Goal: Information Seeking & Learning: Learn about a topic

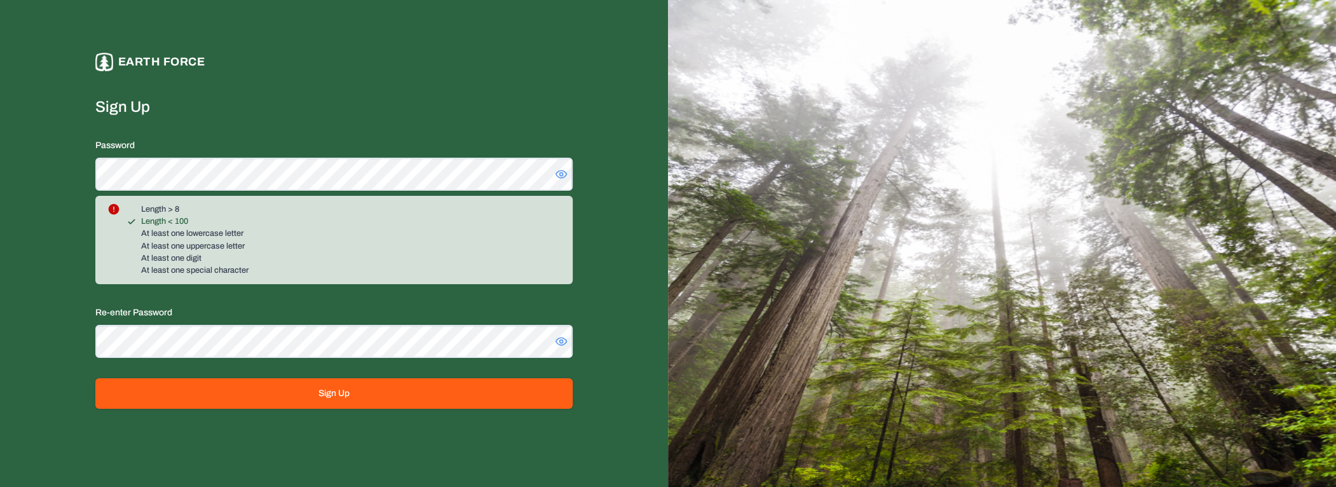
click at [301, 107] on label "Sign Up" at bounding box center [333, 107] width 477 height 20
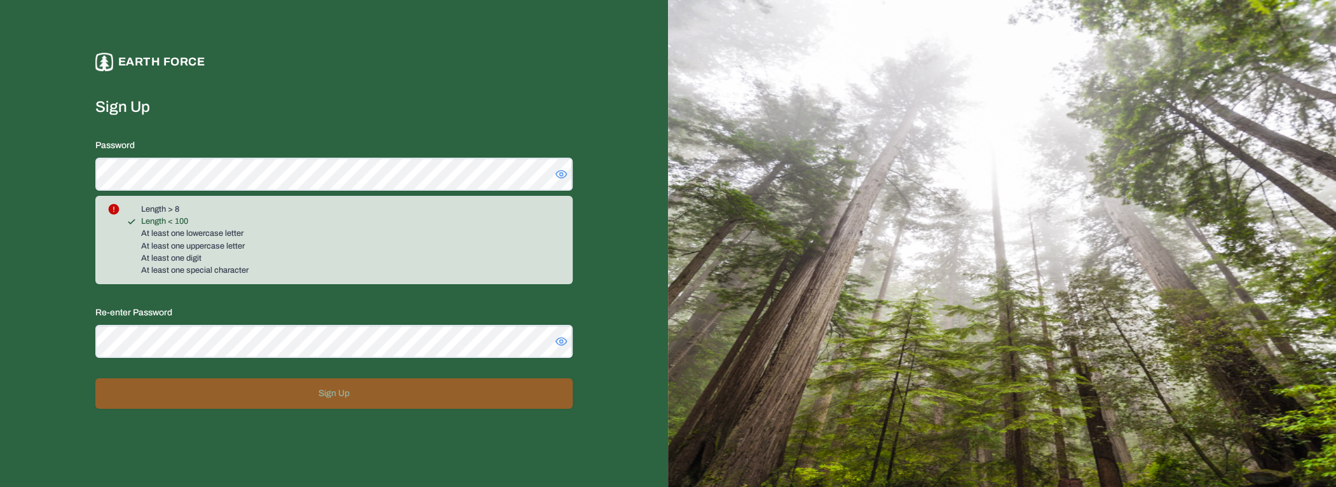
click at [238, 134] on form "Sign Up Password Length > 8 Length < 100 At least one lowercase letter At least…" at bounding box center [333, 253] width 477 height 312
click at [249, 134] on form "Sign Up Password Length > 8 Length < 100 At least one lowercase letter At least…" at bounding box center [333, 253] width 477 height 312
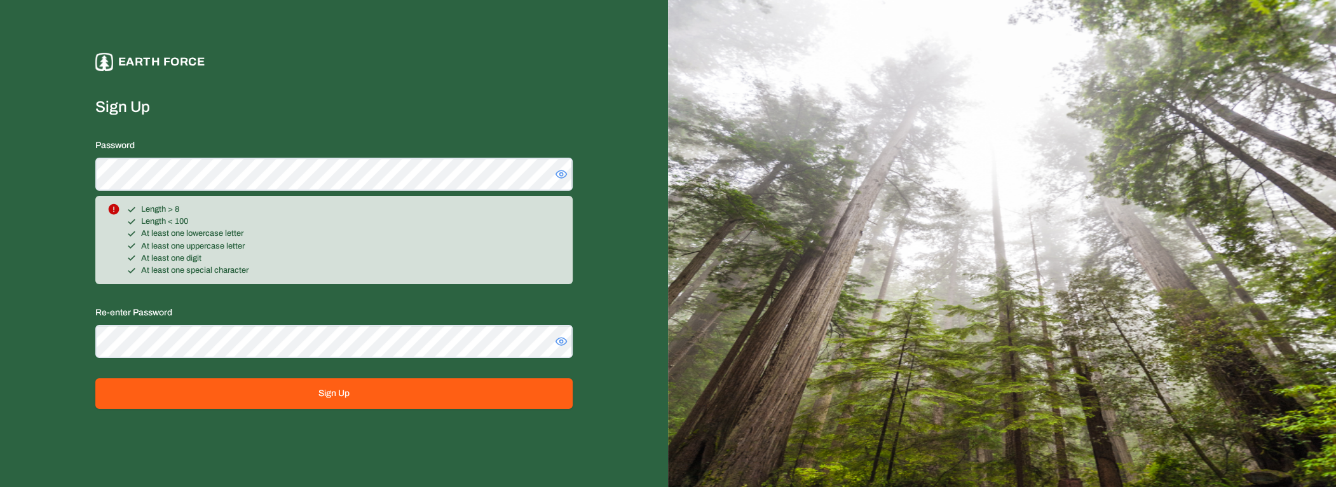
click at [309, 357] on form "Sign Up Password Length > 8 Length < 100 At least one lowercase letter At least…" at bounding box center [333, 253] width 477 height 312
click at [561, 346] on div "Re-enter Password" at bounding box center [333, 330] width 477 height 53
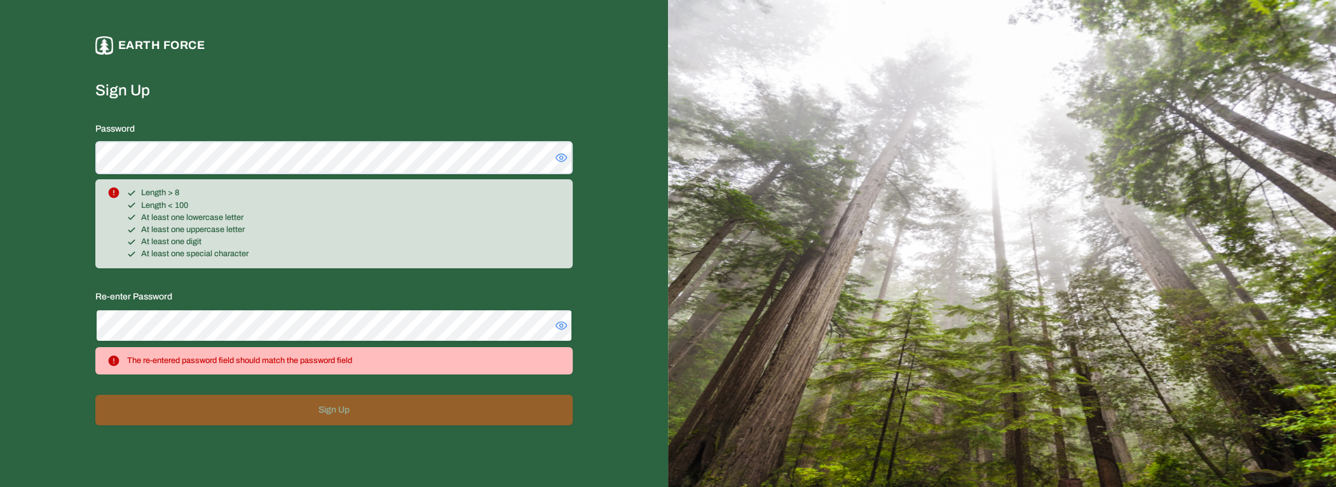
drag, startPoint x: 561, startPoint y: 346, endPoint x: 25, endPoint y: 326, distance: 536.0
click at [25, 326] on div "Earth force Sign Up Password Length > 8 Length < 100 At least one lowercase let…" at bounding box center [334, 243] width 668 height 487
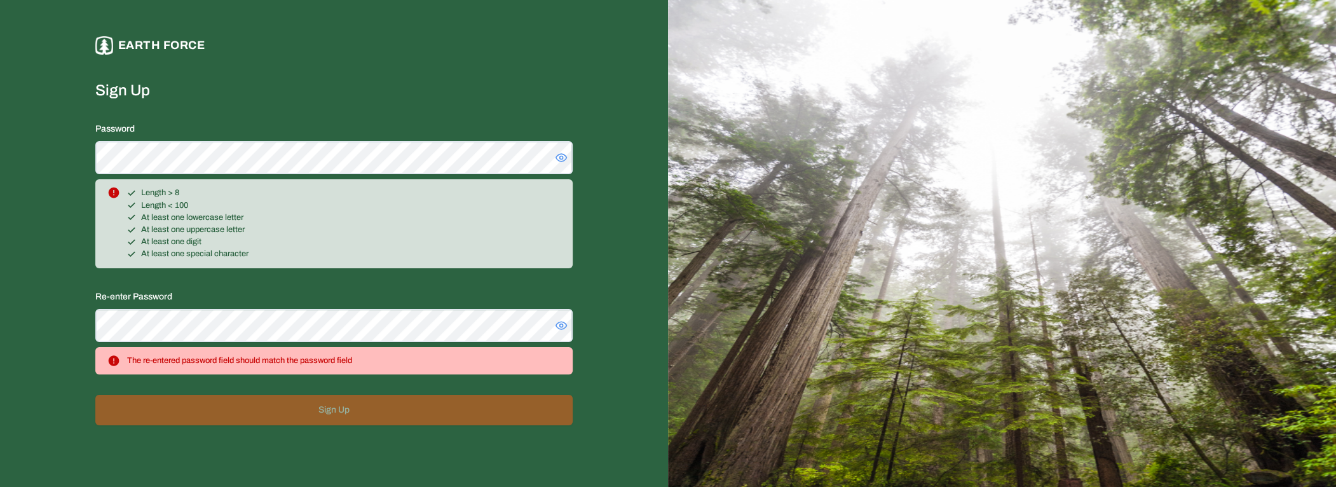
click at [559, 161] on icon at bounding box center [561, 158] width 11 height 8
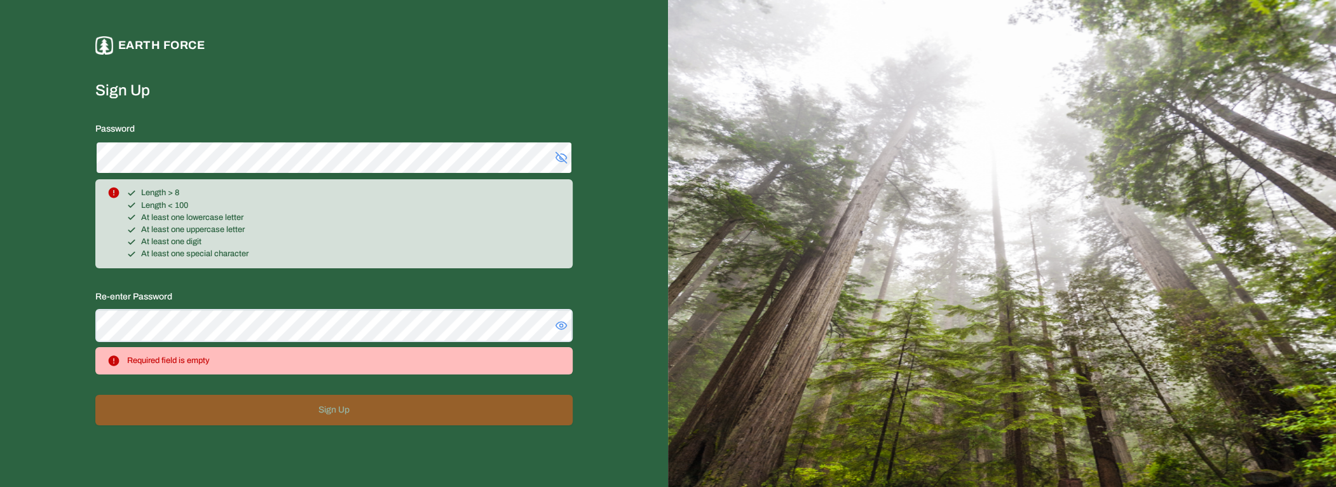
click at [30, 165] on div "Earth force Sign Up Password Length > 8 Length < 100 At least one lowercase let…" at bounding box center [334, 243] width 668 height 487
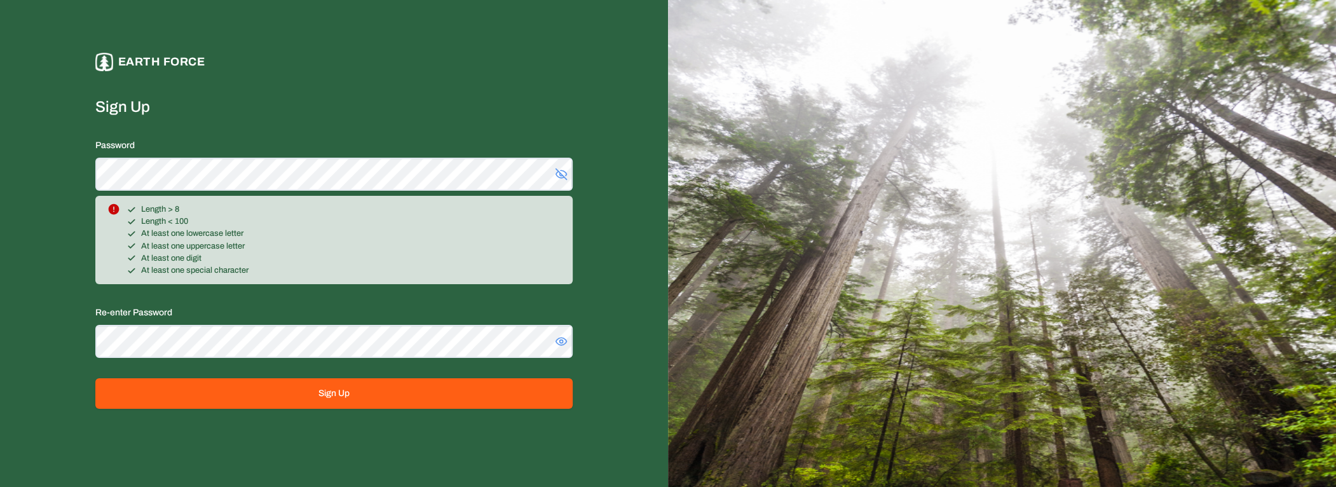
click at [323, 412] on div "Earth force Sign Up Password Length > 8 Length < 100 At least one lowercase let…" at bounding box center [333, 230] width 477 height 431
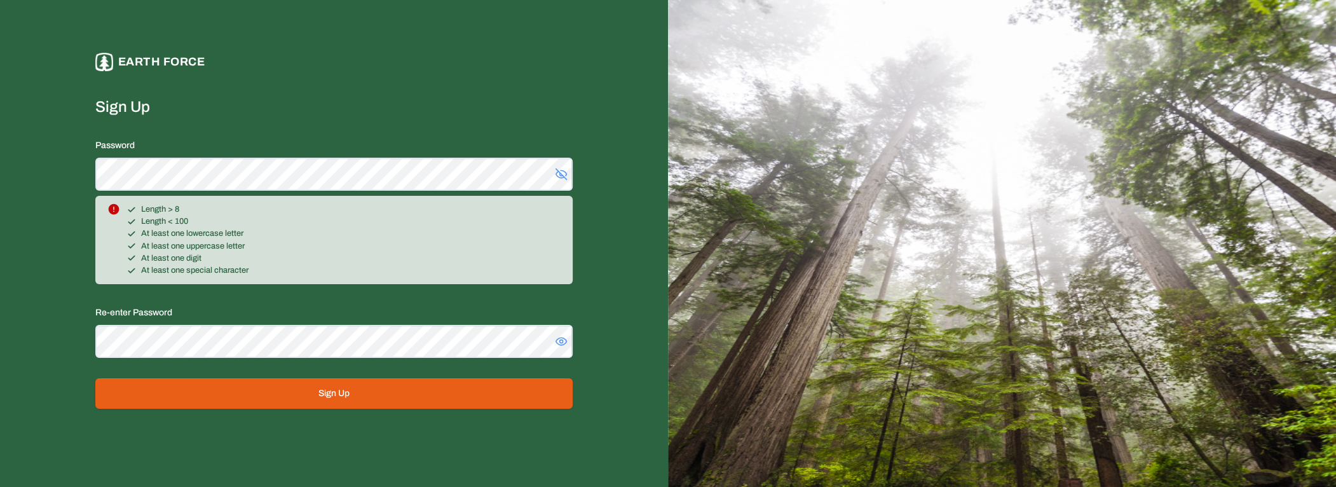
click at [335, 391] on button "Sign Up" at bounding box center [333, 393] width 477 height 30
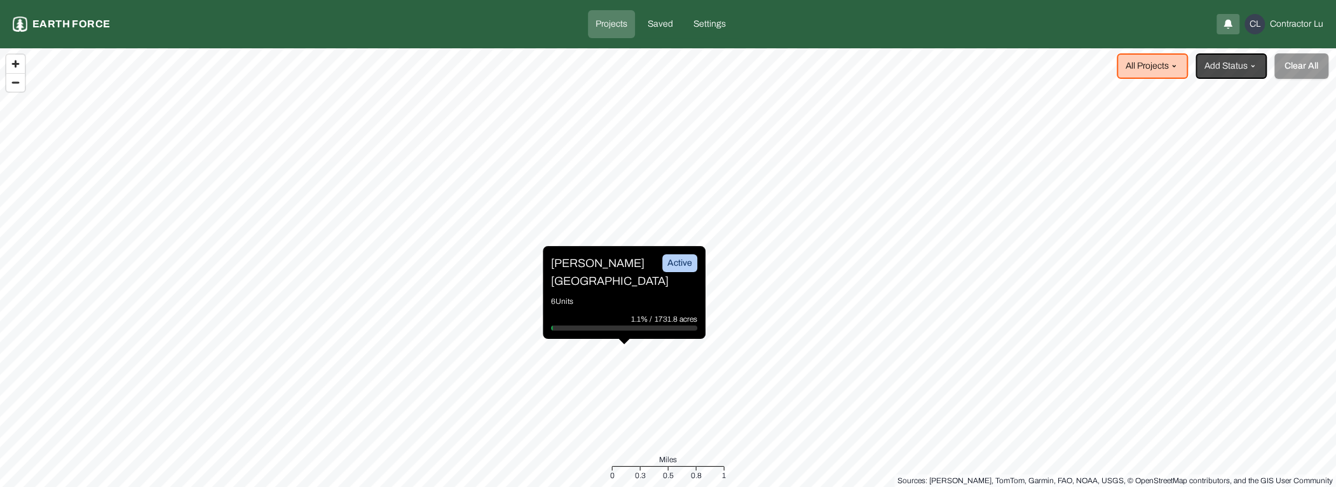
click at [635, 299] on div "[PERSON_NAME][GEOGRAPHIC_DATA] Active 6 Units 1.1% / 1731.8 acres" at bounding box center [624, 292] width 163 height 93
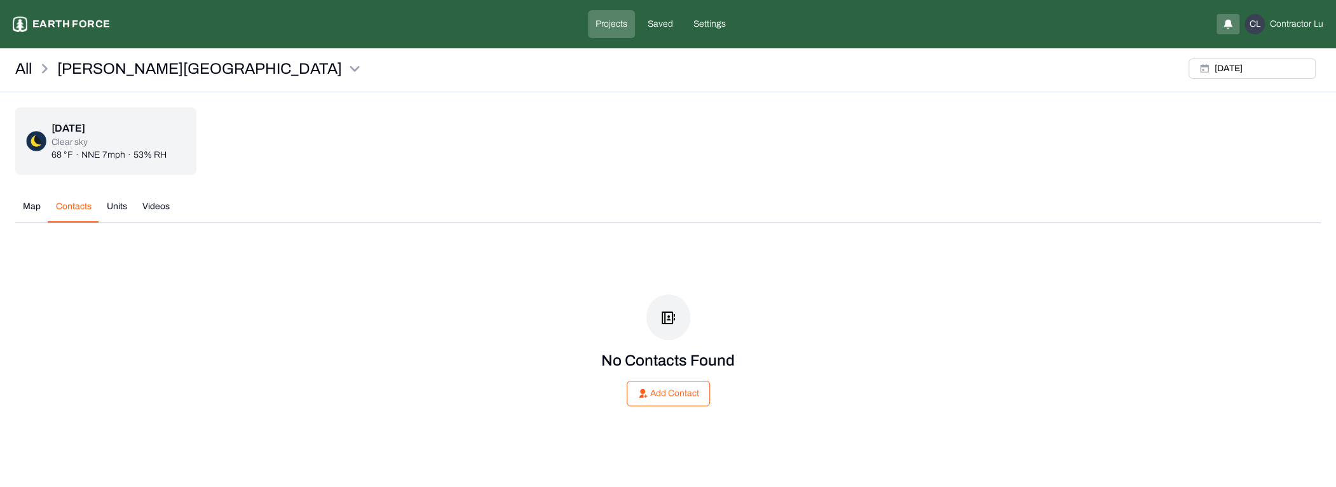
click at [72, 212] on button "Contacts" at bounding box center [73, 211] width 51 height 22
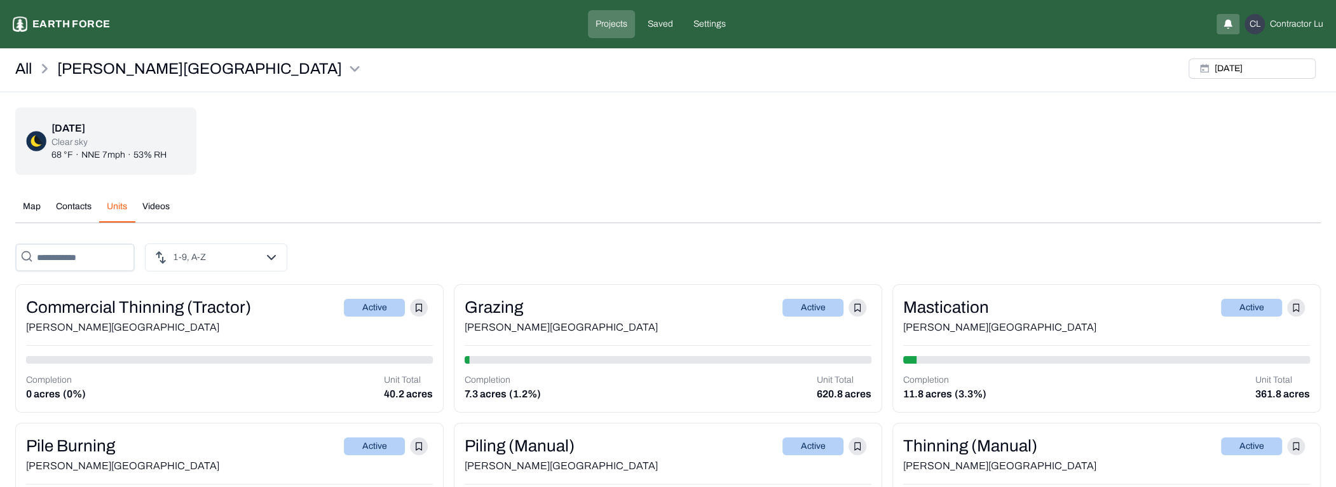
click at [116, 205] on button "Units" at bounding box center [117, 211] width 36 height 22
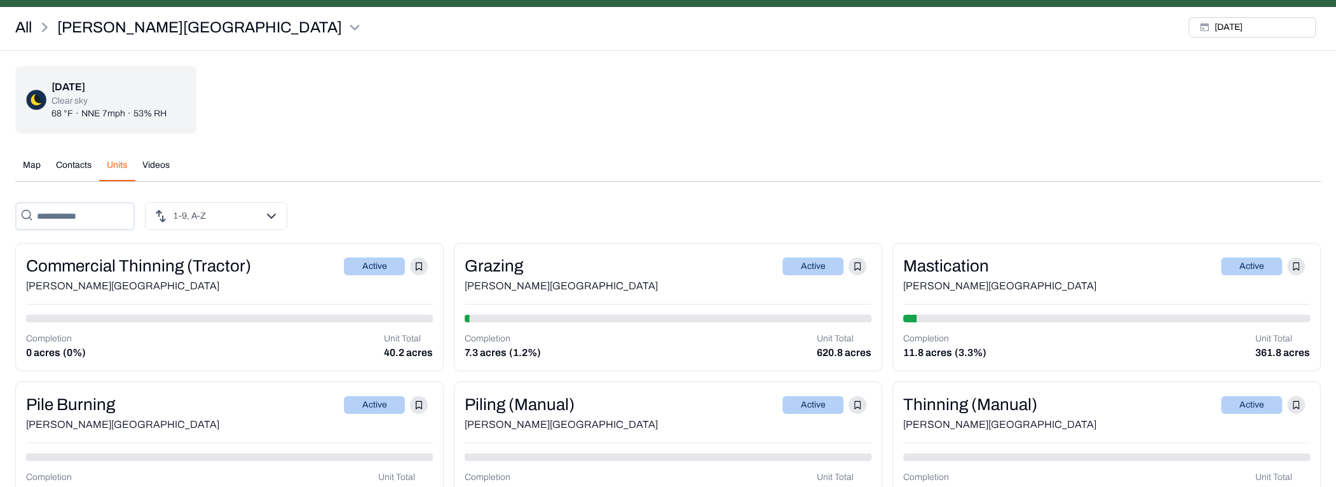
scroll to position [42, 0]
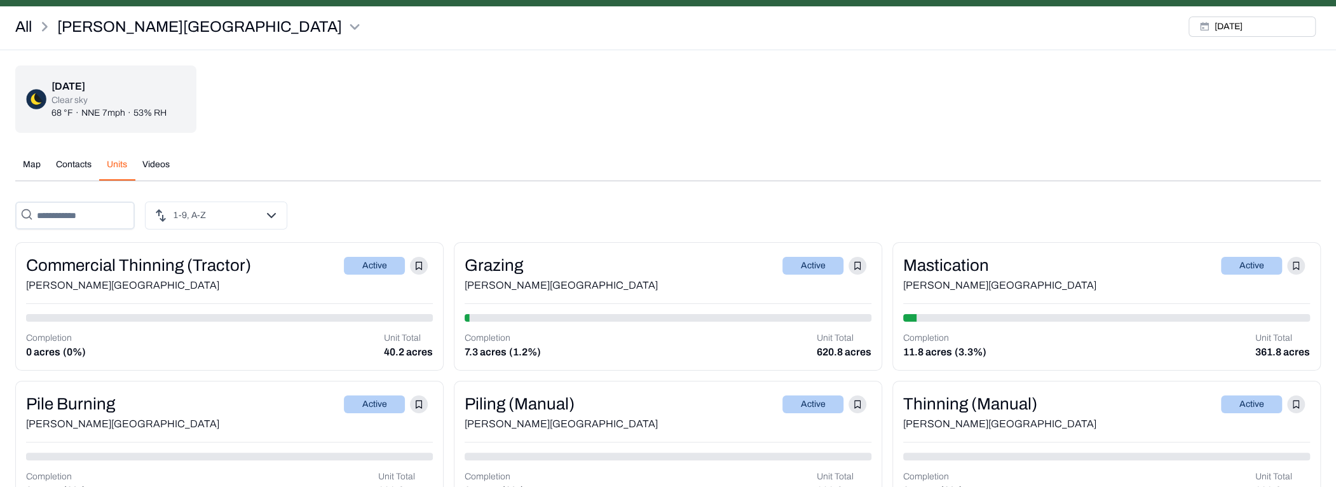
click at [523, 334] on p "Completion" at bounding box center [502, 338] width 76 height 13
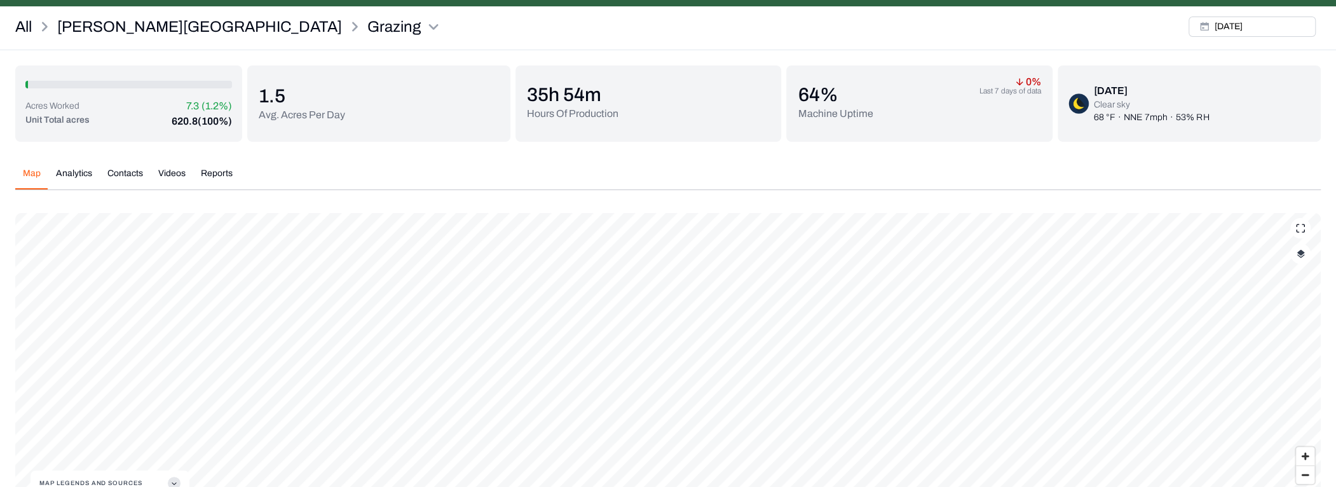
click at [1298, 259] on button "button" at bounding box center [1300, 253] width 20 height 20
click at [1280, 394] on History "Work History" at bounding box center [1287, 397] width 23 height 13
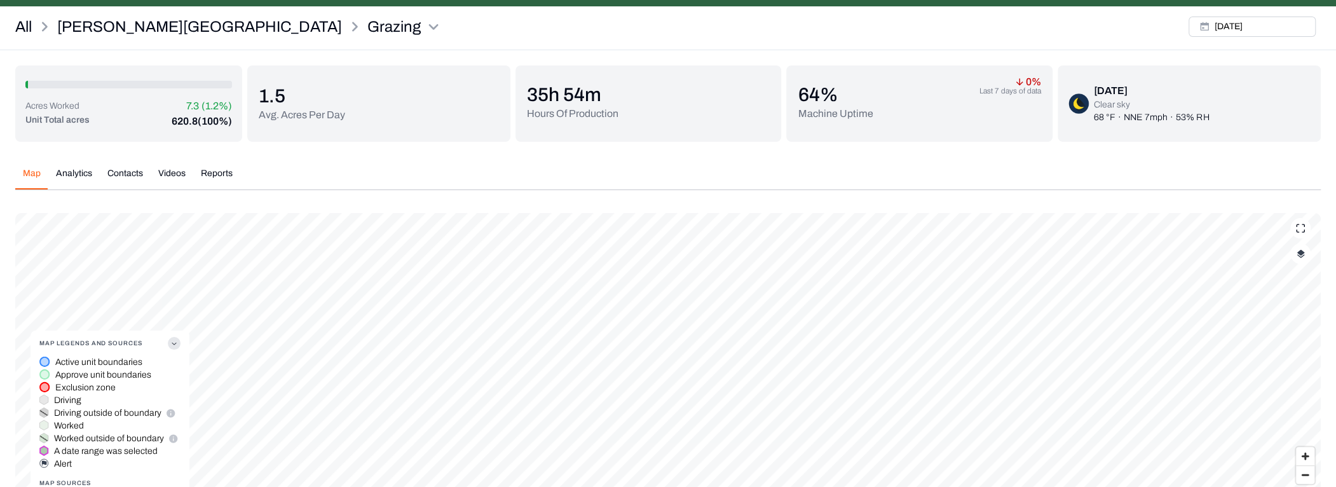
click at [67, 170] on button "Analytics" at bounding box center [73, 178] width 51 height 22
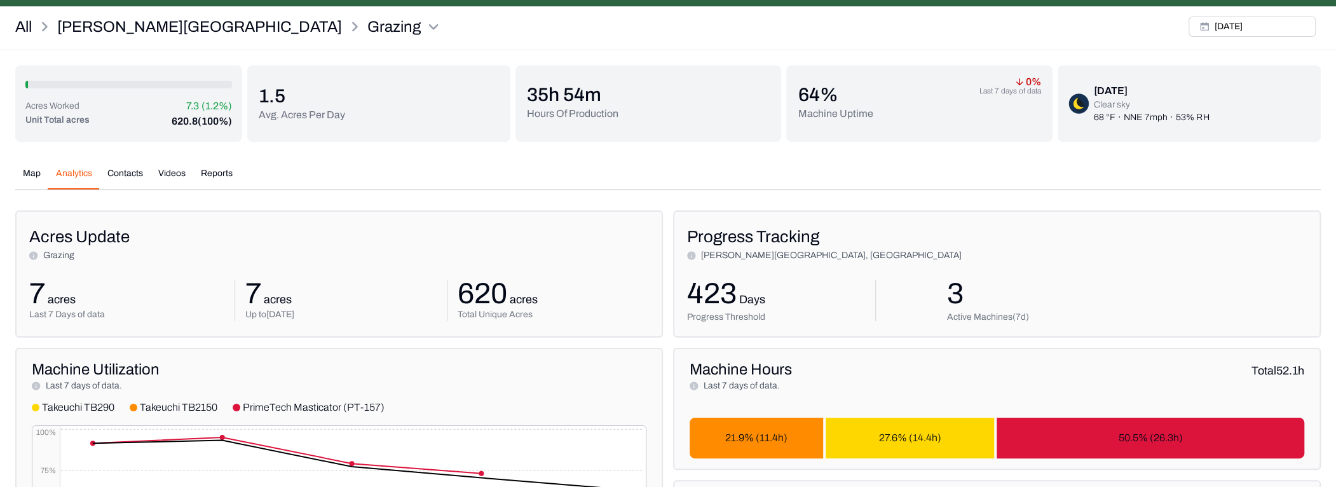
click at [25, 168] on button "Map" at bounding box center [31, 178] width 33 height 22
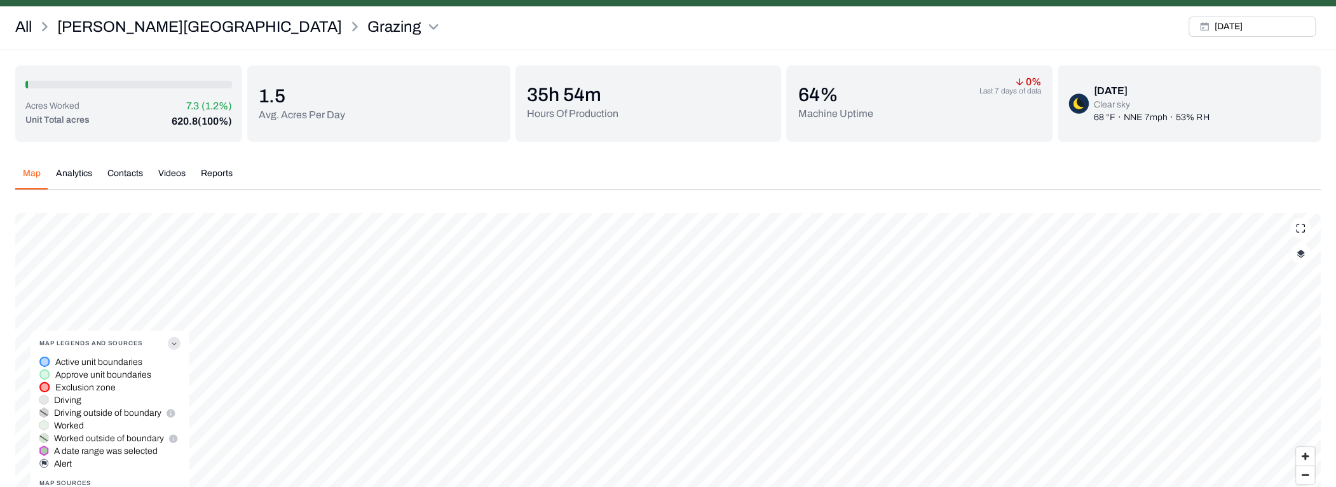
click at [176, 335] on button "Map Legends And Sources" at bounding box center [109, 342] width 141 height 25
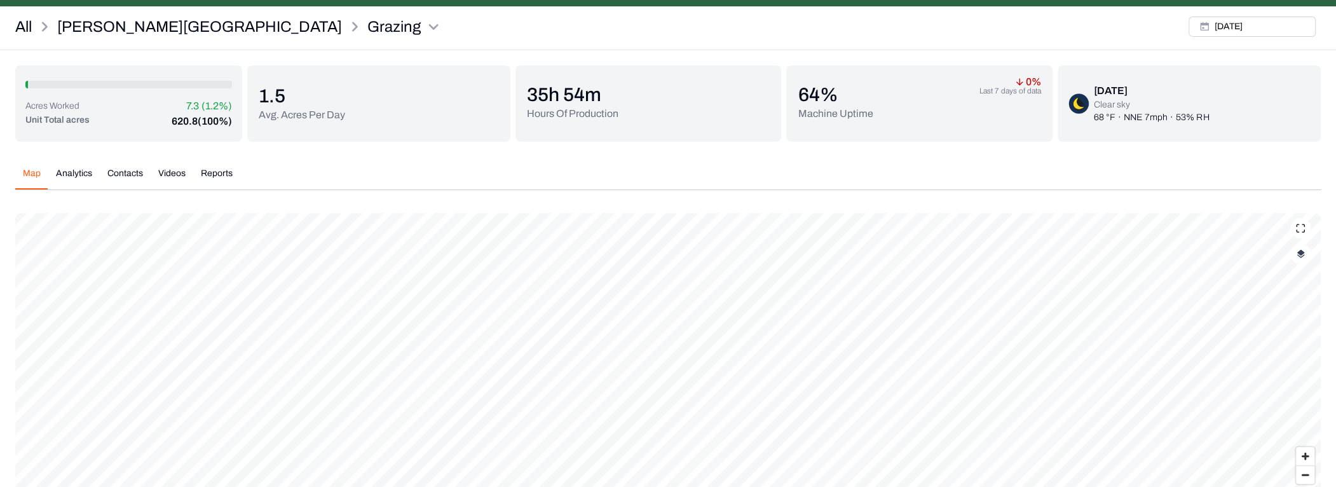
click at [1301, 259] on button "button" at bounding box center [1300, 253] width 20 height 20
click at [1280, 311] on "Unit Boundaries" at bounding box center [1287, 311] width 23 height 13
click at [1276, 395] on History "Work History" at bounding box center [1287, 397] width 23 height 13
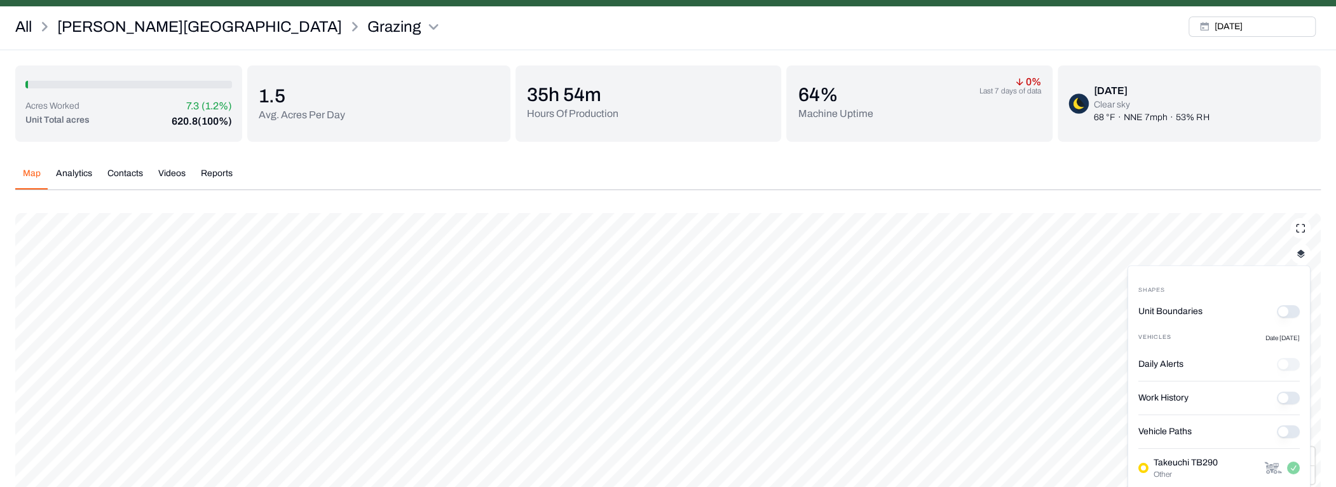
click at [1276, 430] on Paths "Vehicle Paths" at bounding box center [1287, 431] width 23 height 13
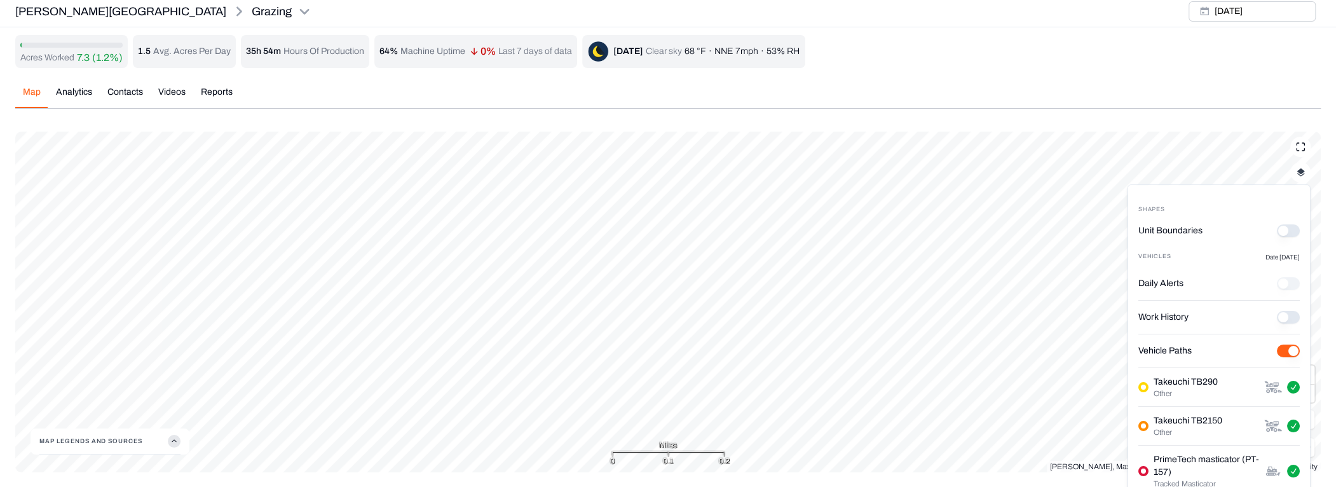
click at [1283, 318] on History "Work History" at bounding box center [1287, 317] width 23 height 13
click at [1282, 231] on "Unit Boundaries" at bounding box center [1287, 230] width 23 height 13
click at [42, 3] on p "[PERSON_NAME][GEOGRAPHIC_DATA]" at bounding box center [120, 12] width 211 height 18
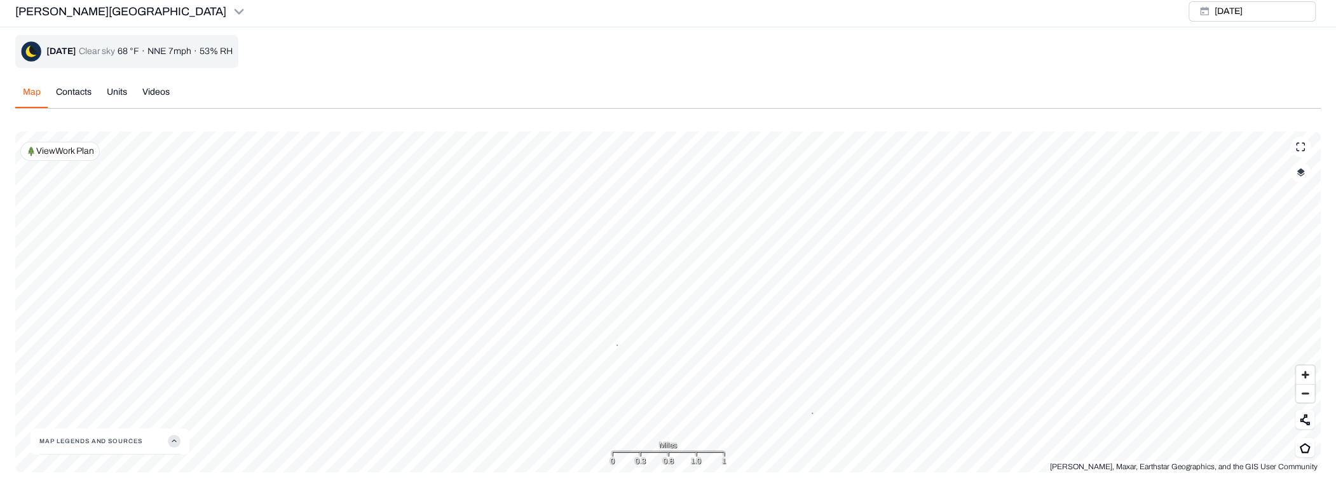
click at [67, 147] on p "View Work Plan" at bounding box center [65, 151] width 58 height 13
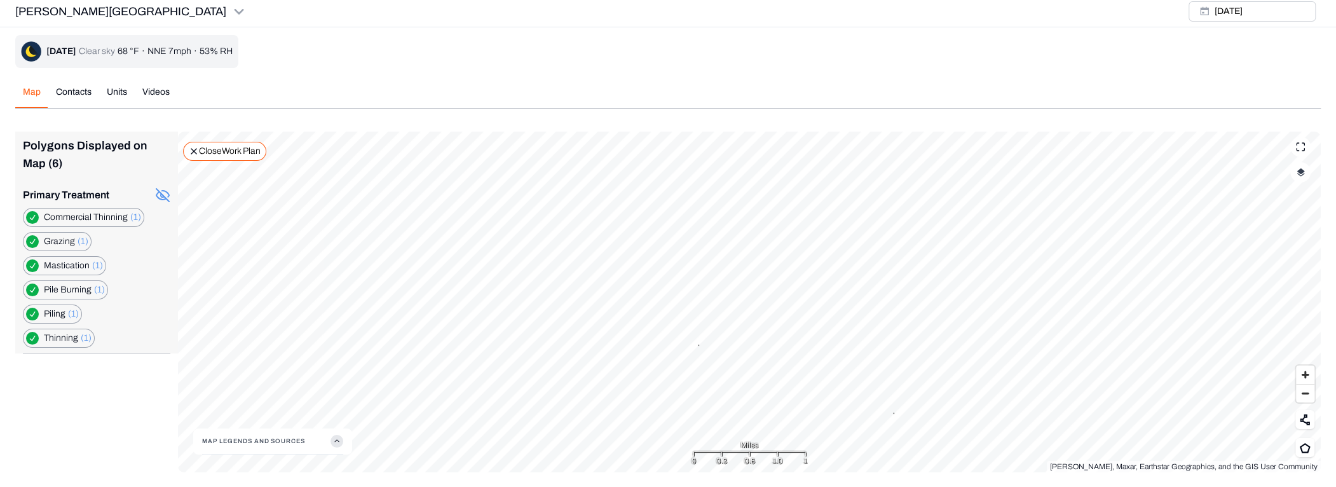
click at [32, 217] on Thinning "button" at bounding box center [32, 217] width 13 height 13
click at [45, 288] on label "Pile Burning (1)" at bounding box center [74, 289] width 61 height 13
click at [33, 287] on Burning "button" at bounding box center [32, 289] width 13 height 13
click at [30, 311] on button "button" at bounding box center [32, 314] width 13 height 13
click at [36, 339] on button "button" at bounding box center [32, 338] width 13 height 13
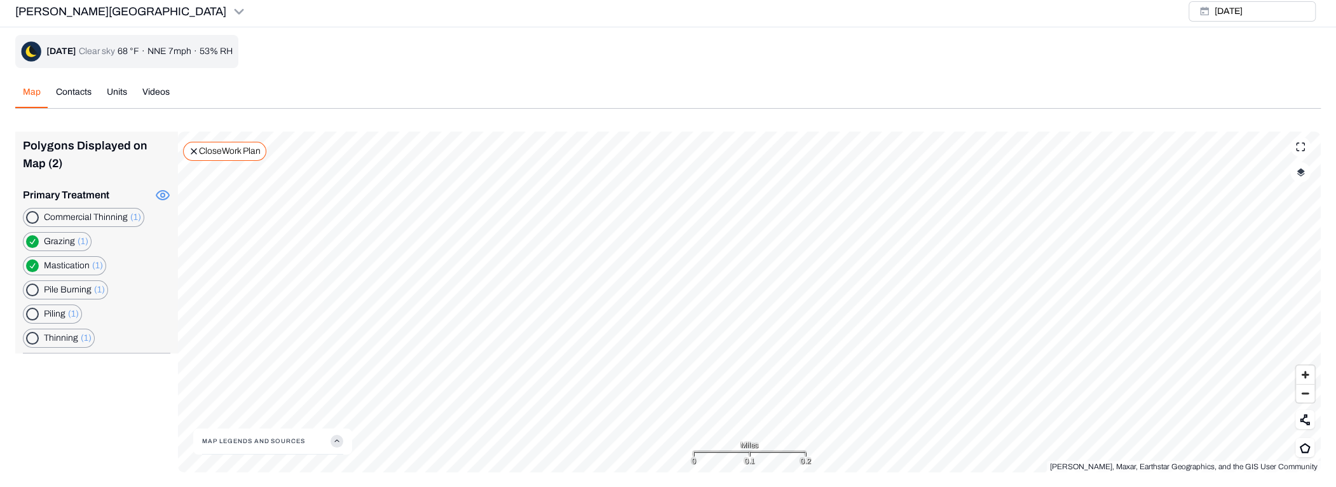
click at [30, 262] on button "button" at bounding box center [32, 265] width 13 height 13
click at [330, 443] on button "Map Legends And Sources" at bounding box center [272, 440] width 141 height 25
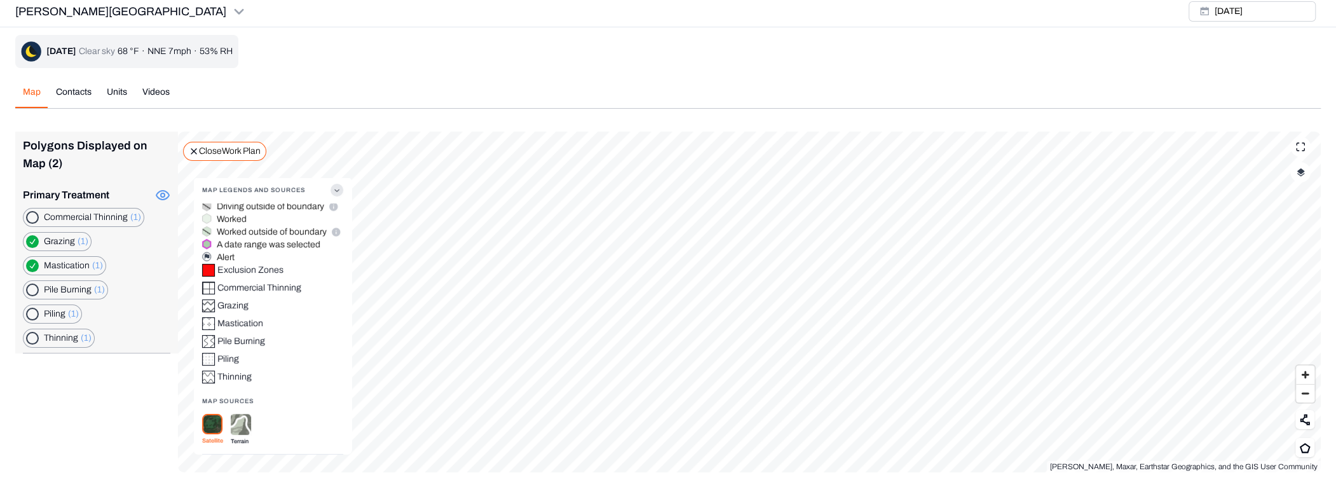
scroll to position [78, 0]
click at [126, 389] on div "Polygons Displayed on Map (2) Primary Treatment Commercial Thinning (1) Grazing…" at bounding box center [667, 302] width 1305 height 341
